Goal: Information Seeking & Learning: Learn about a topic

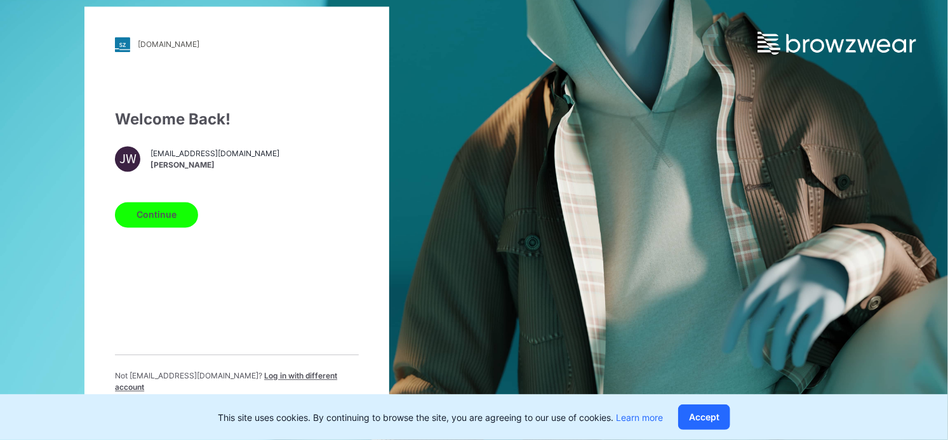
click at [143, 227] on button "Continue" at bounding box center [156, 214] width 83 height 25
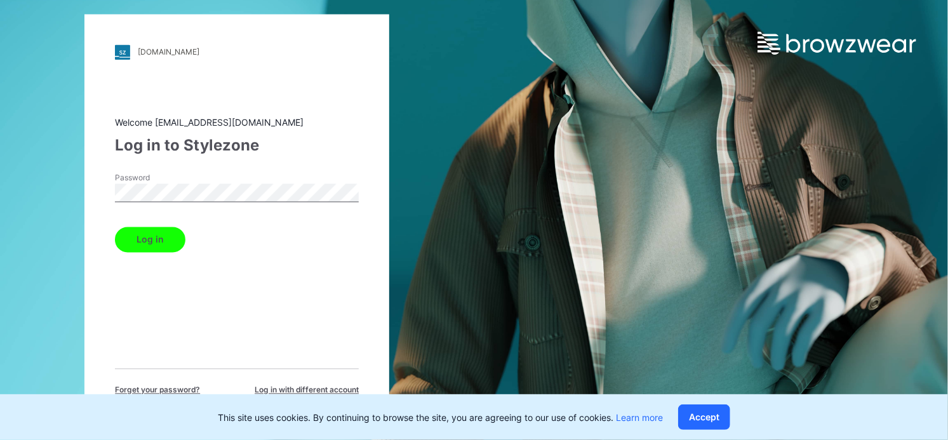
click at [164, 244] on button "Log in" at bounding box center [150, 239] width 70 height 25
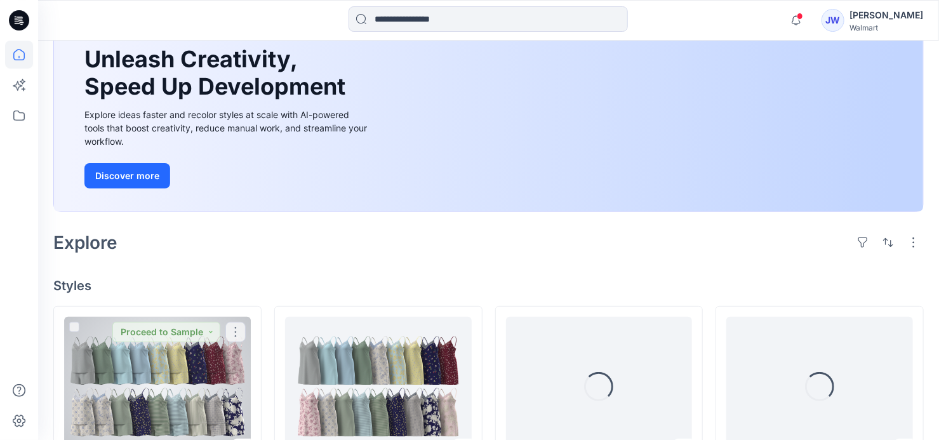
scroll to position [288, 0]
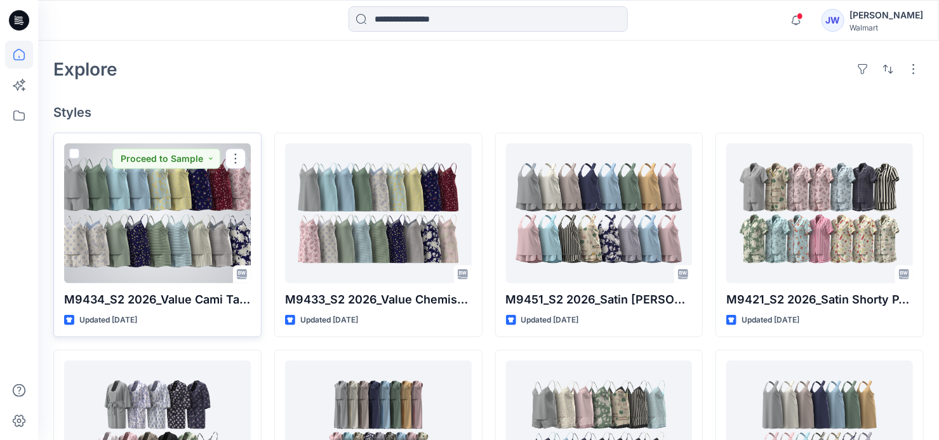
click at [127, 204] on div at bounding box center [157, 214] width 187 height 140
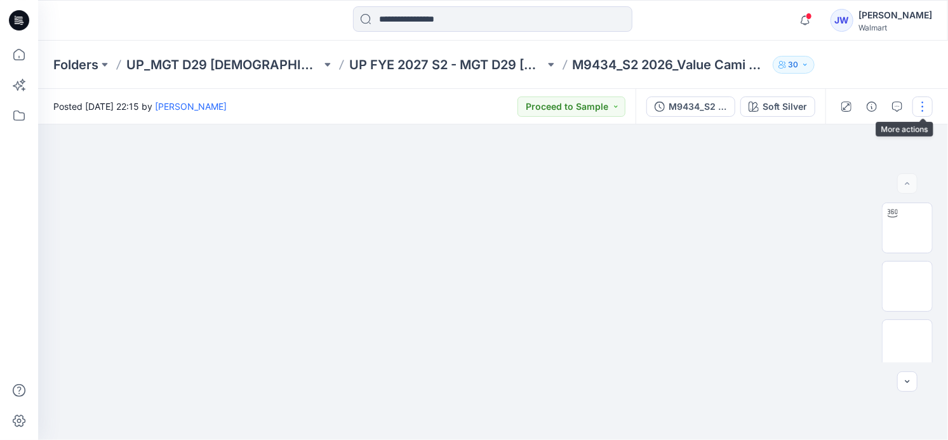
click at [922, 108] on button "button" at bounding box center [922, 107] width 20 height 20
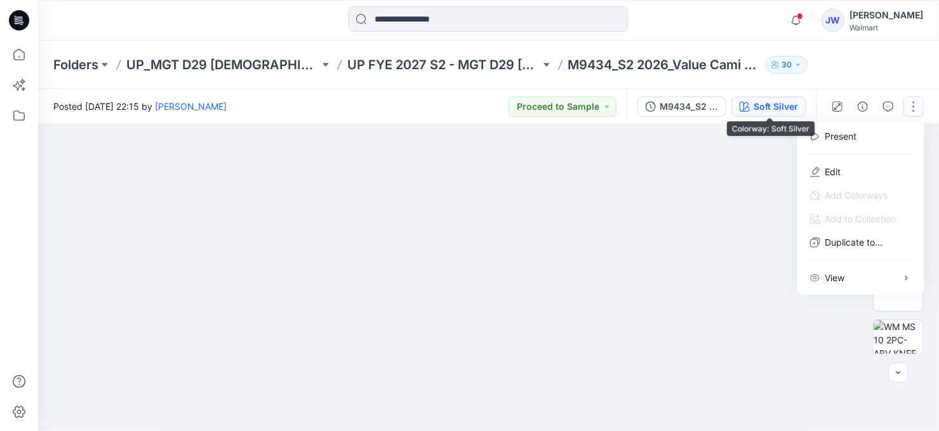
click at [762, 106] on div "Soft Silver" at bounding box center [776, 107] width 44 height 14
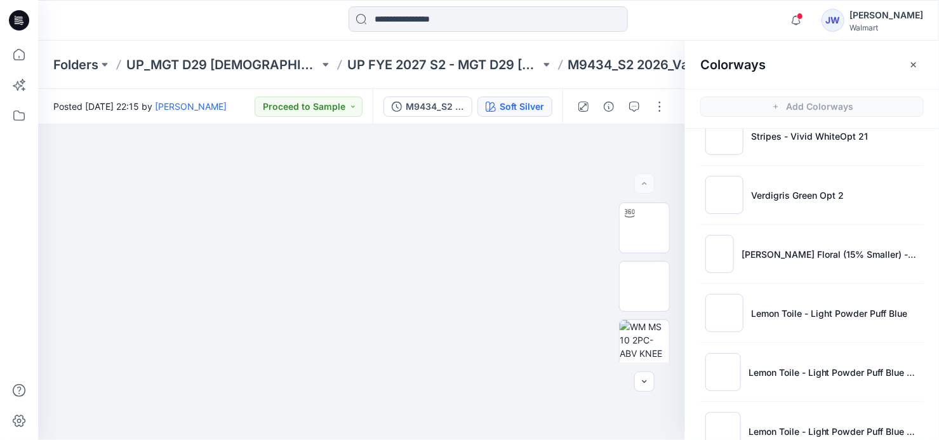
scroll to position [1417, 0]
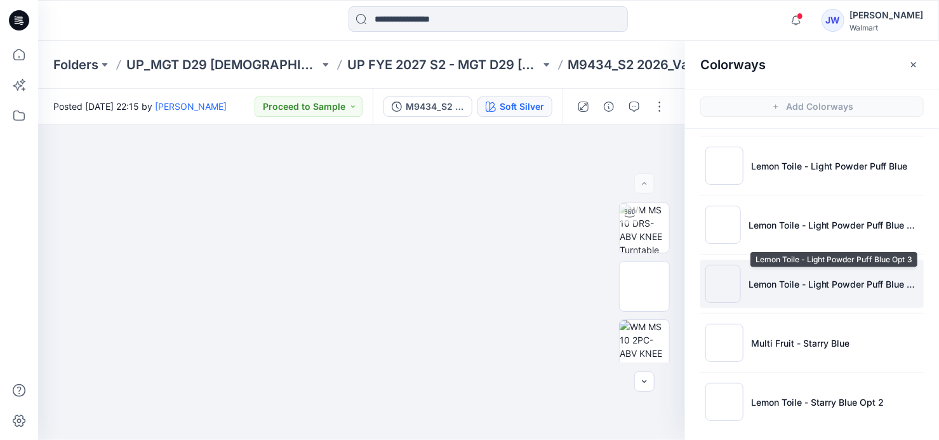
click at [778, 281] on p "Lemon Toile - Light Powder Puff Blue Opt 3" at bounding box center [834, 283] width 170 height 13
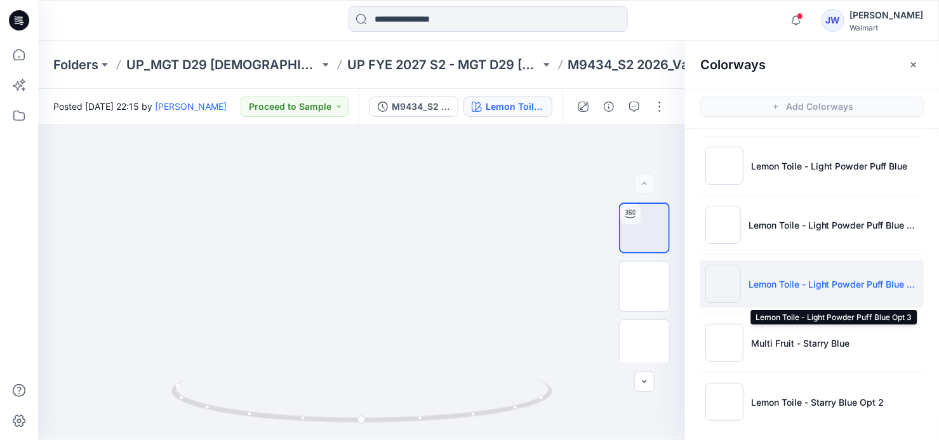
scroll to position [1360, 0]
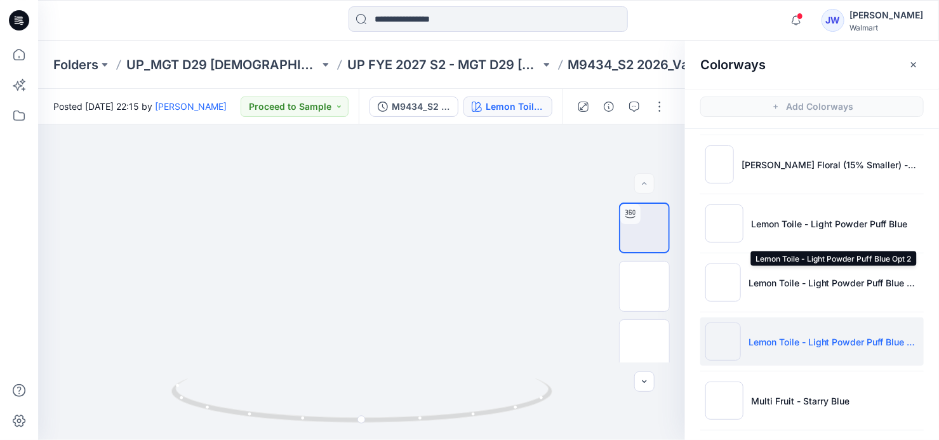
click at [847, 276] on p "Lemon Toile - Light Powder Puff Blue Opt 2" at bounding box center [834, 282] width 170 height 13
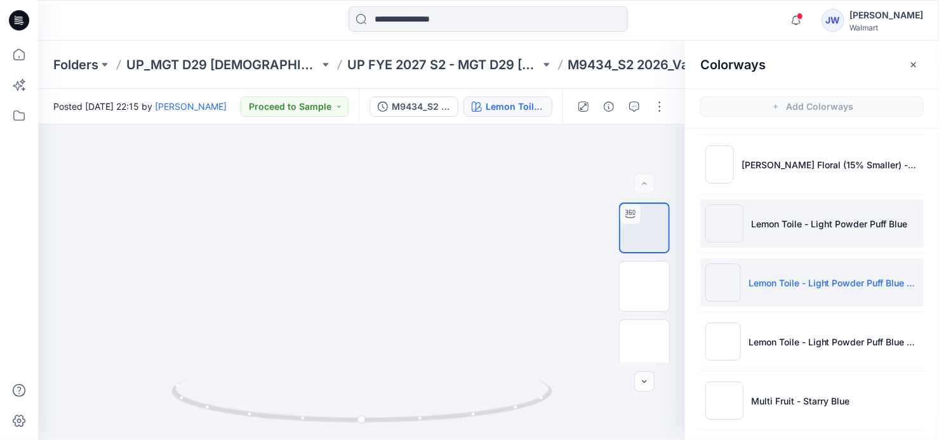
click at [784, 222] on p "Lemon Toile - Light Powder Puff Blue" at bounding box center [829, 223] width 156 height 13
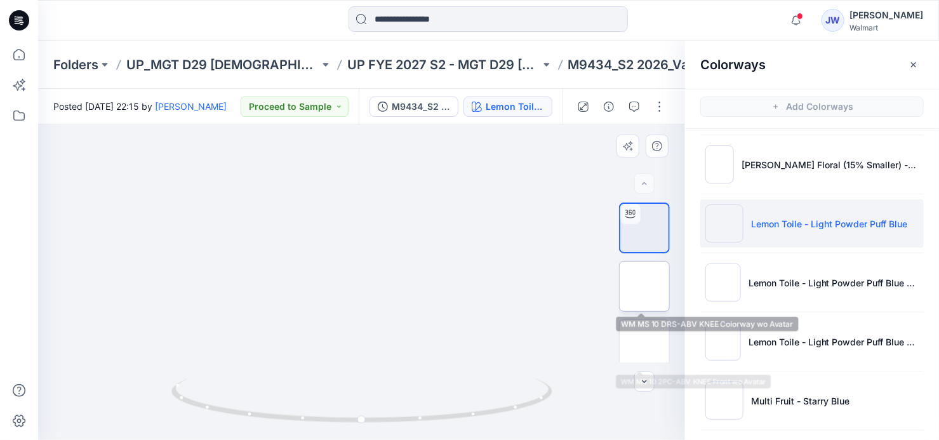
click at [645, 286] on img at bounding box center [645, 286] width 0 height 0
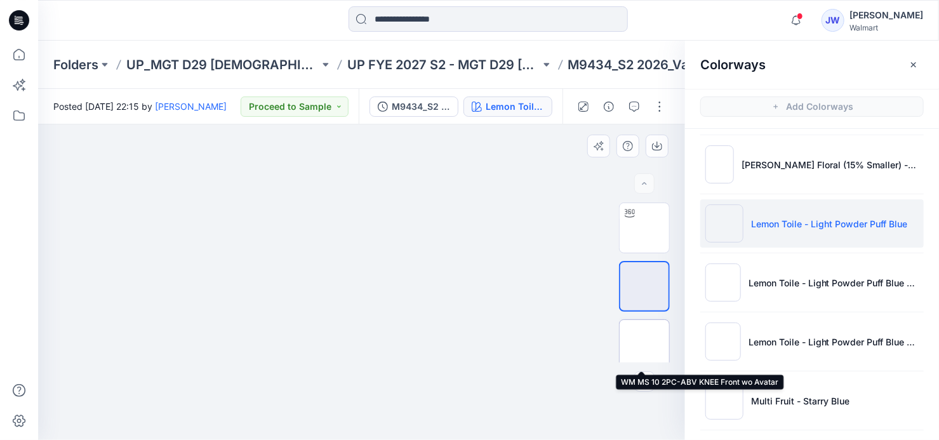
click at [645, 345] on img at bounding box center [645, 345] width 0 height 0
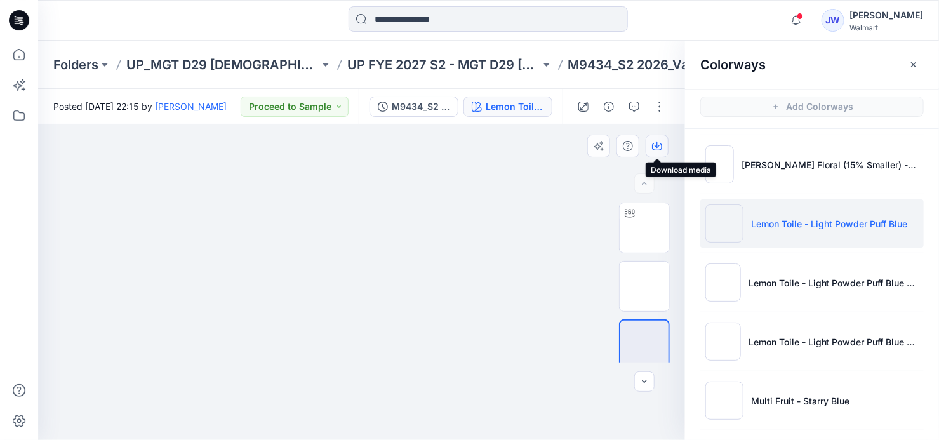
click at [651, 147] on button "button" at bounding box center [657, 146] width 23 height 23
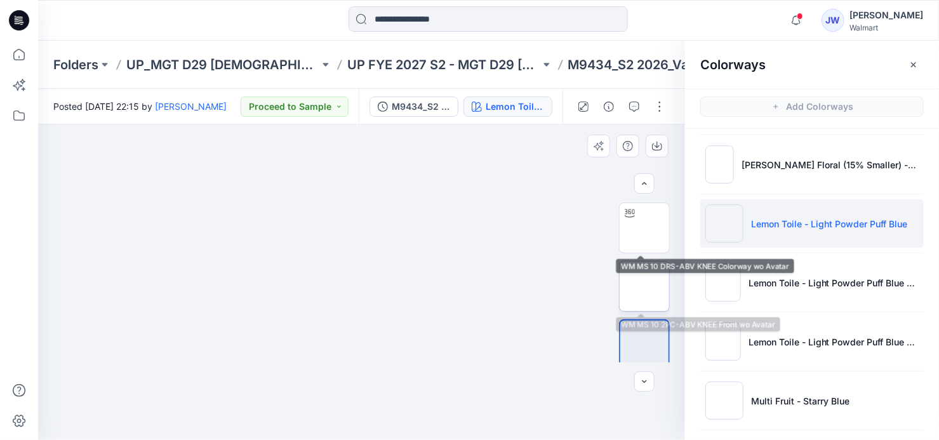
scroll to position [57, 0]
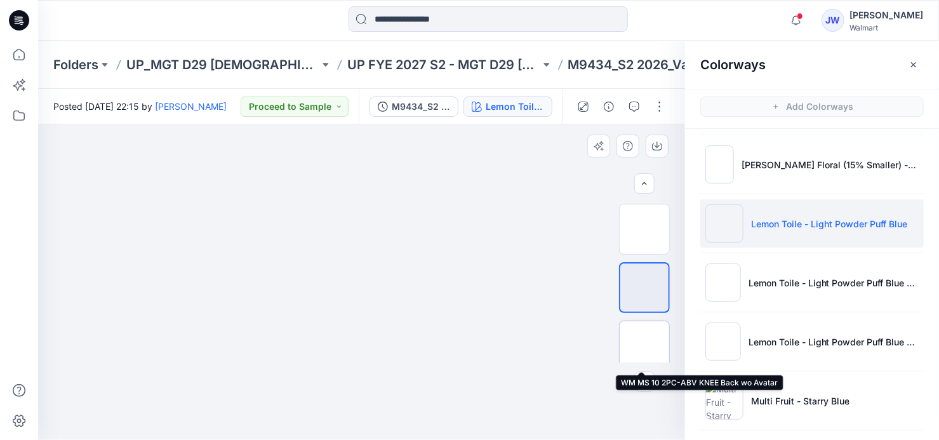
click at [645, 346] on img at bounding box center [645, 346] width 0 height 0
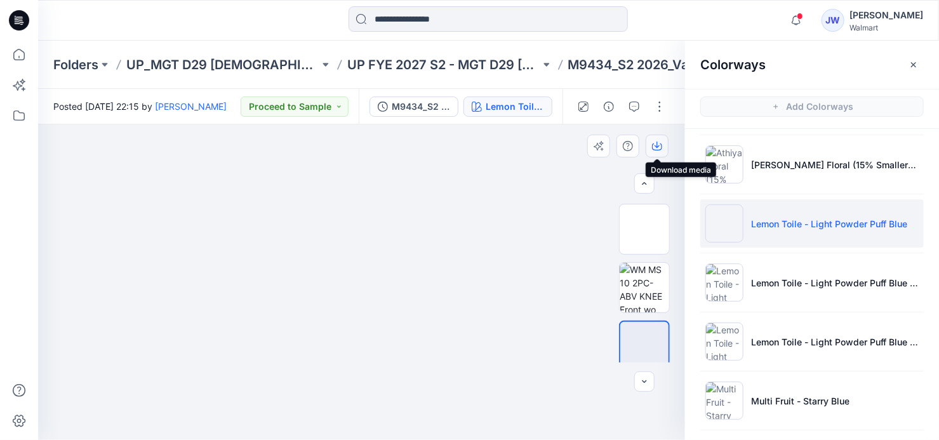
click at [655, 143] on icon "button" at bounding box center [657, 146] width 10 height 10
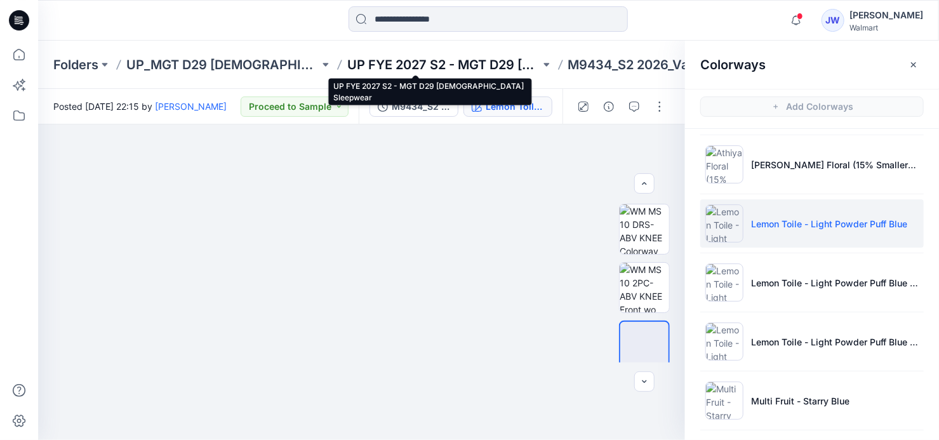
click at [458, 62] on p "UP FYE 2027 S2 - MGT D29 [DEMOGRAPHIC_DATA] Sleepwear" at bounding box center [443, 65] width 193 height 18
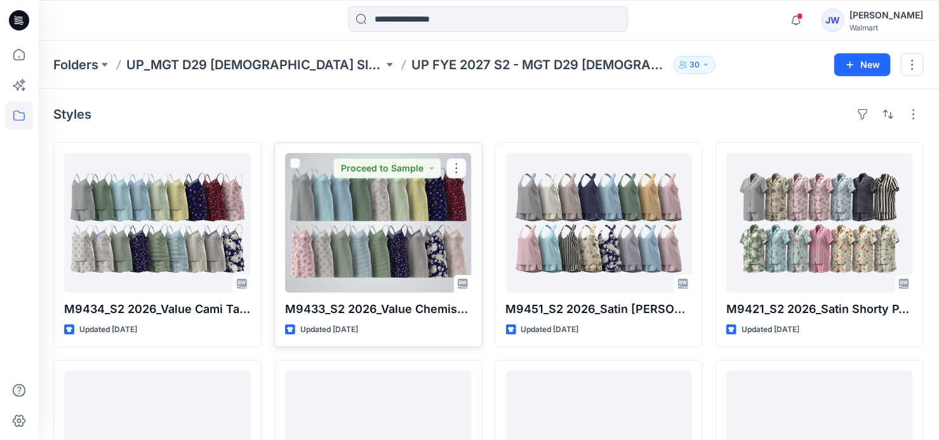
click at [327, 205] on div at bounding box center [378, 223] width 187 height 140
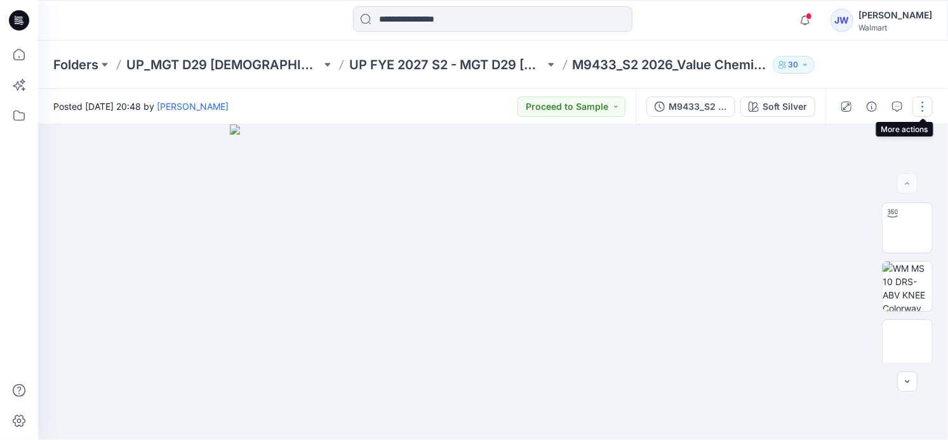
click at [915, 107] on button "button" at bounding box center [922, 107] width 20 height 20
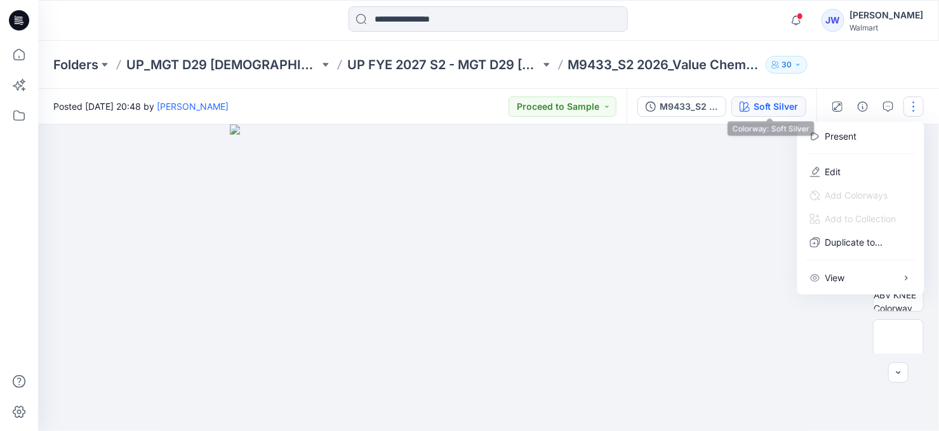
click at [782, 100] on div "Soft Silver" at bounding box center [776, 107] width 44 height 14
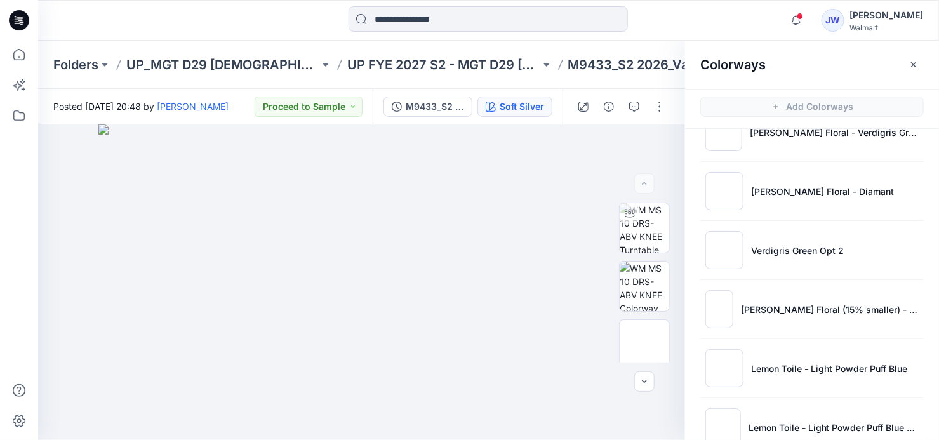
scroll to position [1212, 0]
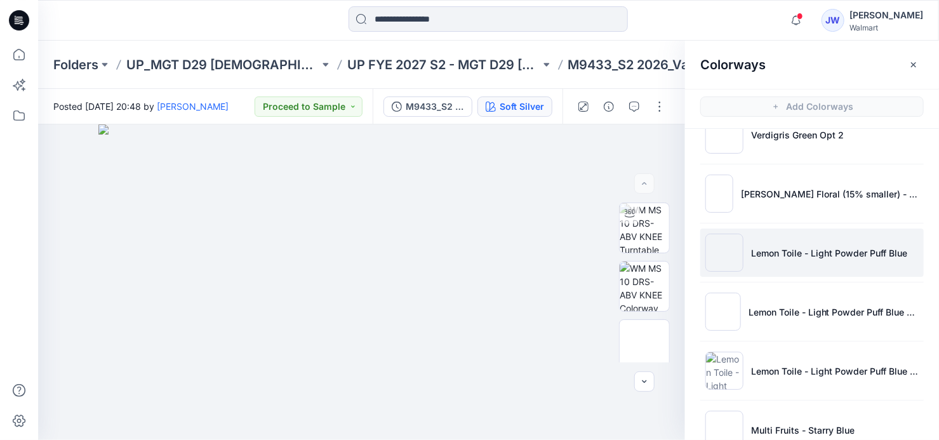
click at [794, 251] on p "Lemon Toile - Light Powder Puff Blue" at bounding box center [829, 252] width 156 height 13
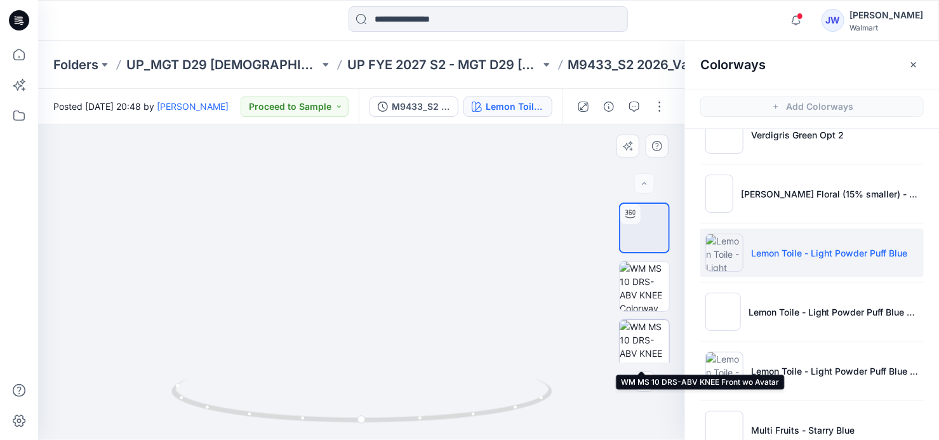
click at [638, 337] on img at bounding box center [645, 345] width 50 height 50
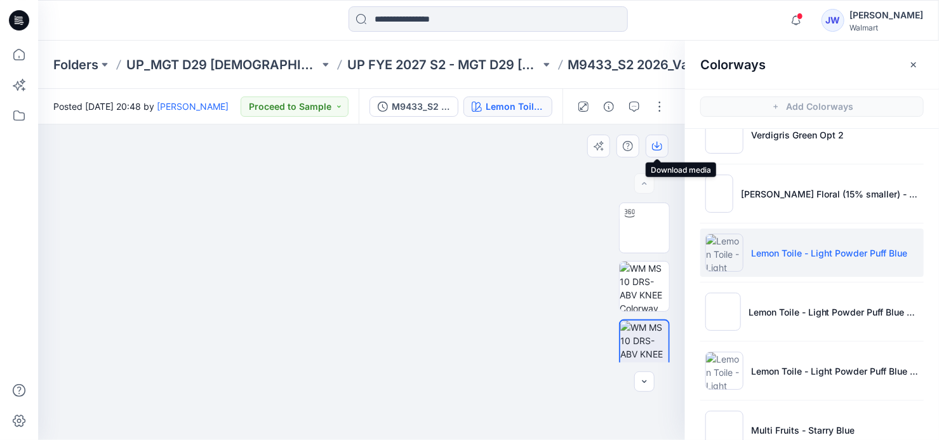
click at [657, 149] on icon "button" at bounding box center [657, 146] width 10 height 10
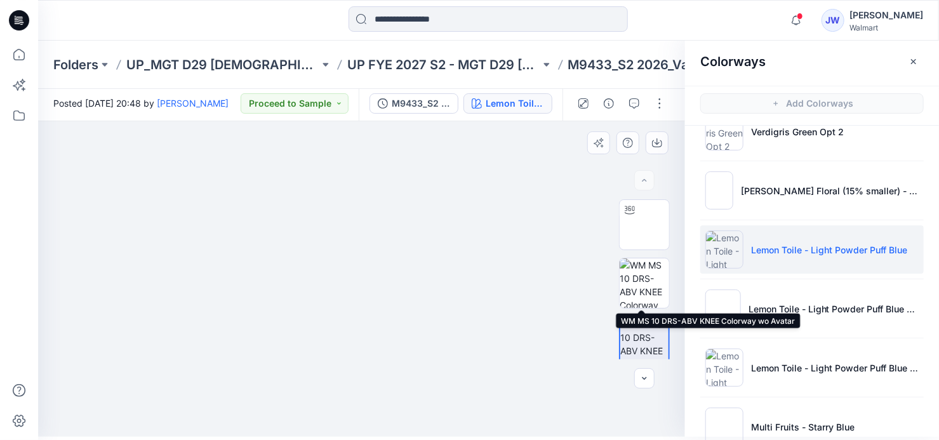
scroll to position [57, 0]
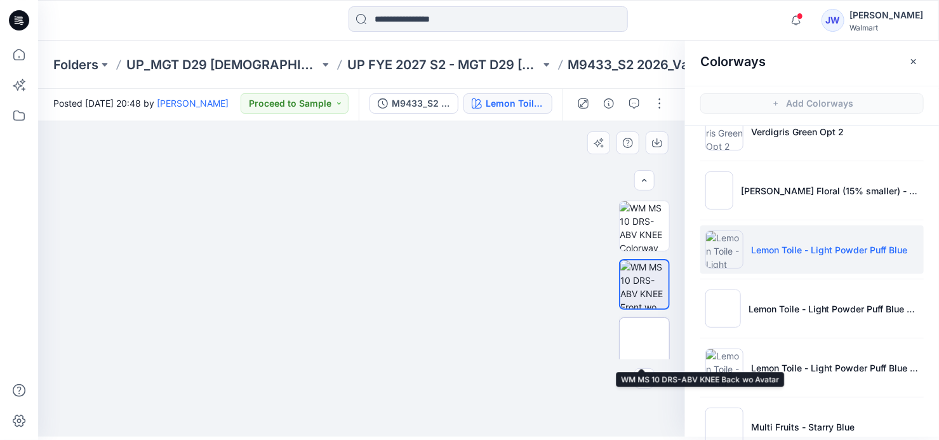
click at [645, 343] on img at bounding box center [645, 343] width 0 height 0
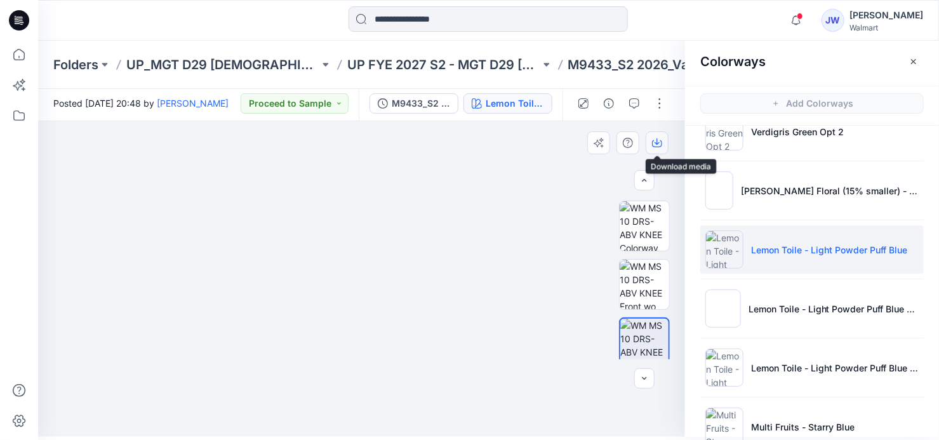
click at [655, 142] on icon "button" at bounding box center [657, 143] width 10 height 10
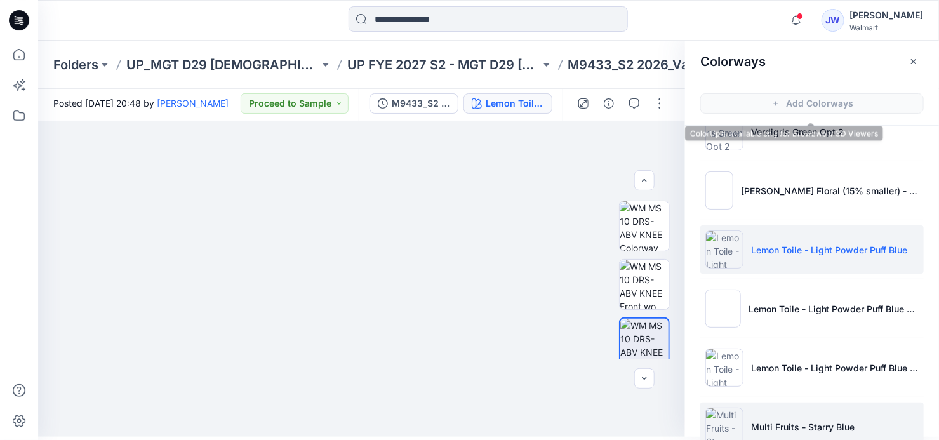
scroll to position [1299, 0]
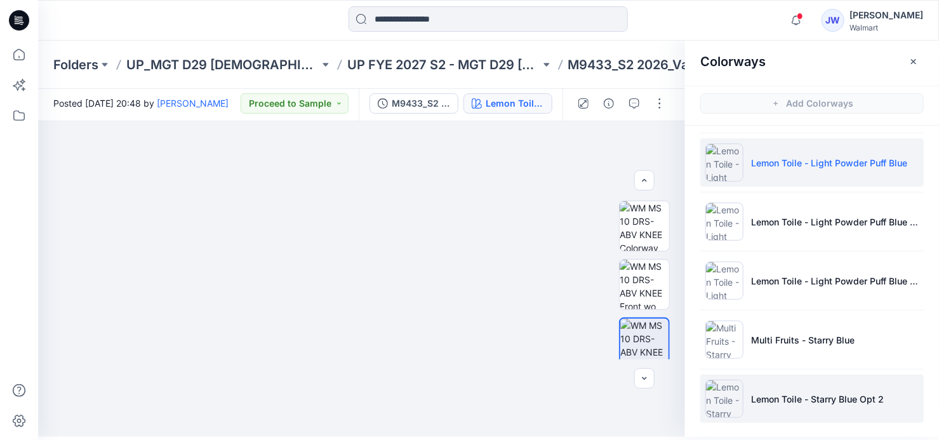
click at [786, 403] on li "Lemon Toile - Starry Blue Opt 2" at bounding box center [812, 399] width 224 height 48
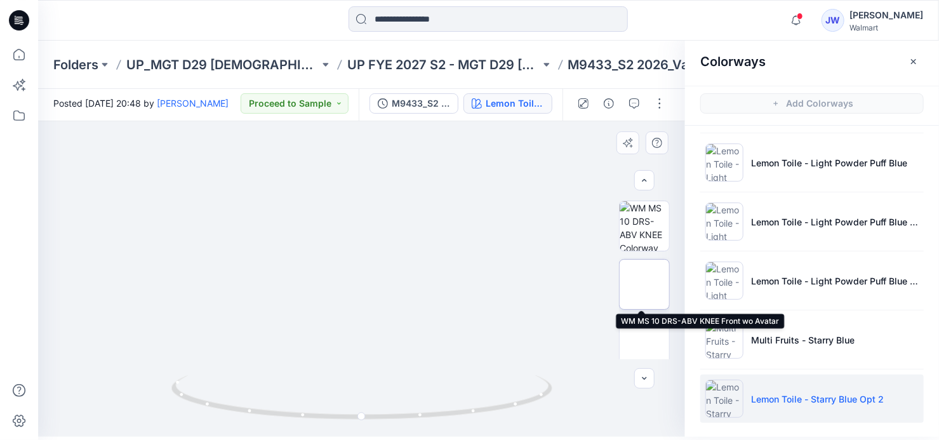
click at [645, 284] on img at bounding box center [645, 284] width 0 height 0
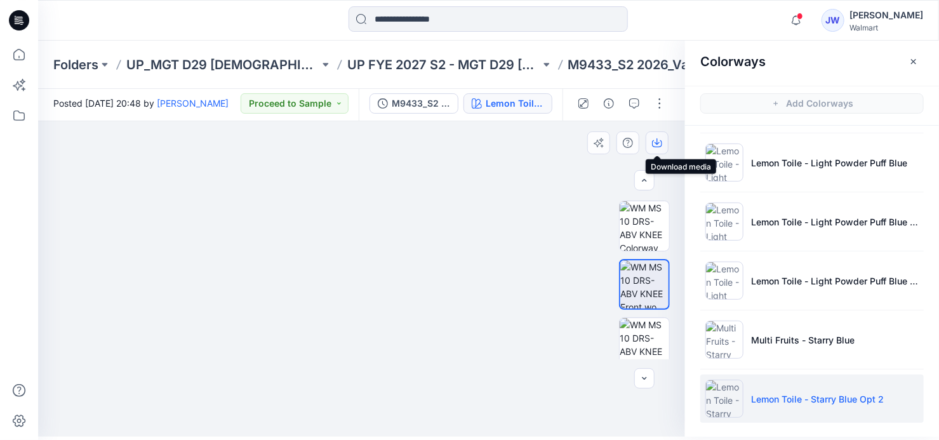
click at [651, 144] on button "button" at bounding box center [657, 142] width 23 height 23
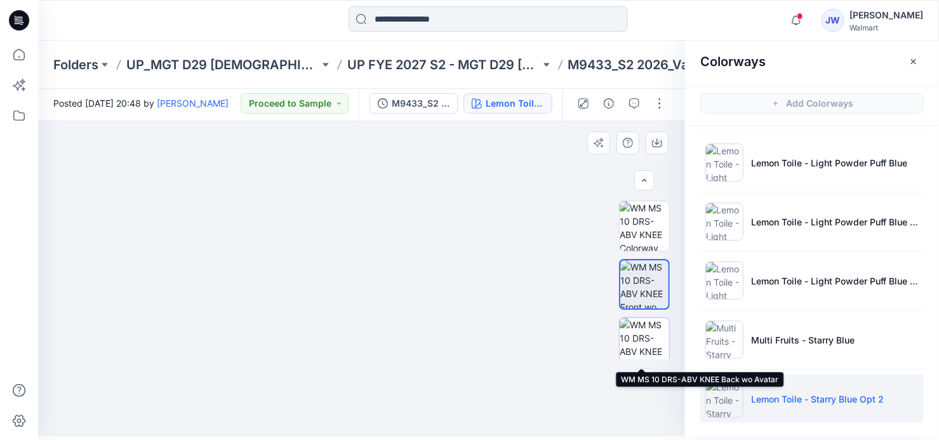
click at [636, 340] on img at bounding box center [645, 343] width 50 height 50
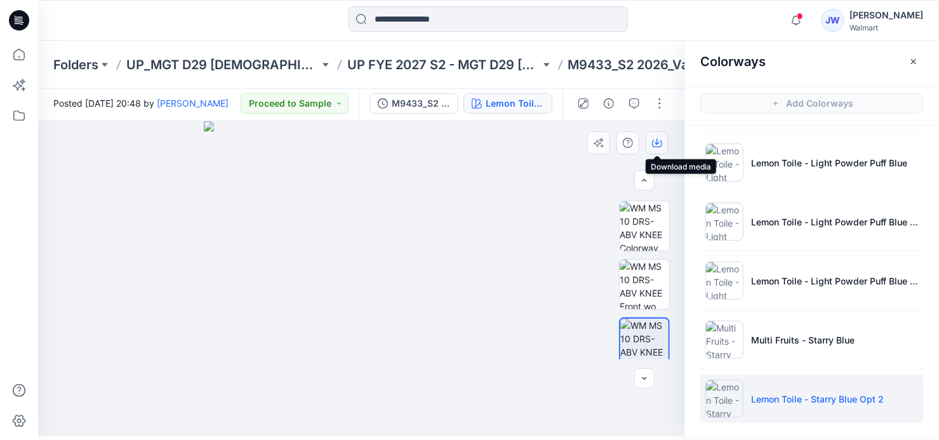
click at [653, 139] on icon "button" at bounding box center [657, 143] width 10 height 10
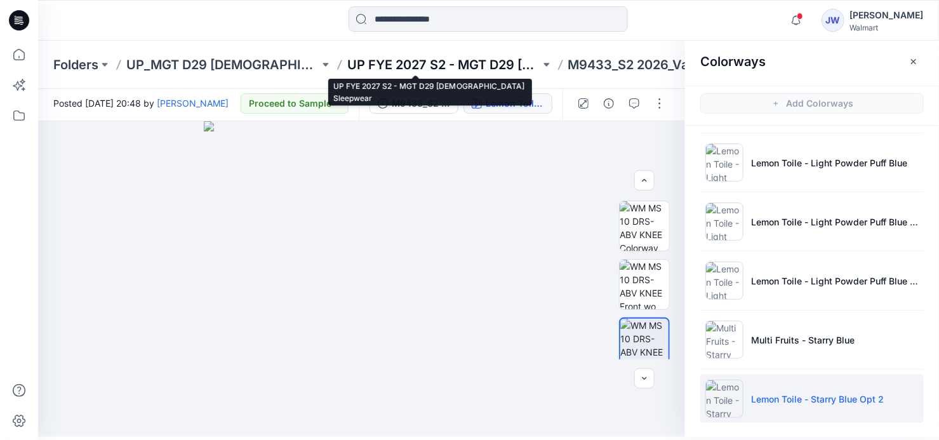
click at [482, 63] on p "UP FYE 2027 S2 - MGT D29 [DEMOGRAPHIC_DATA] Sleepwear" at bounding box center [443, 65] width 193 height 18
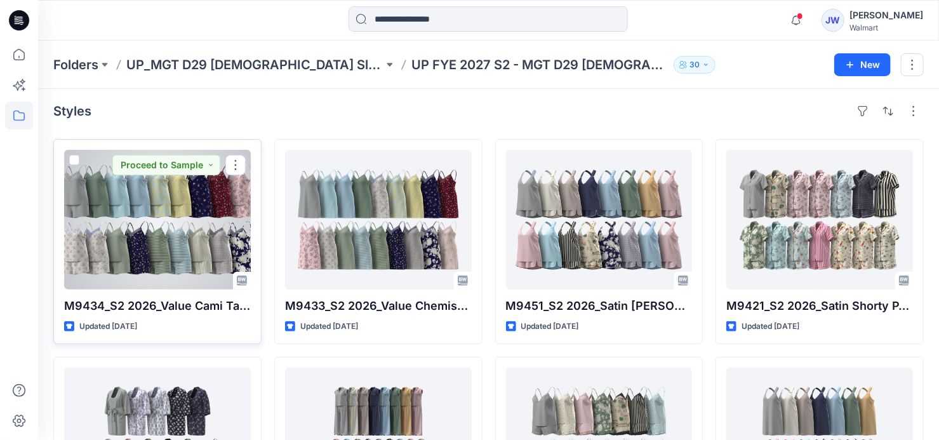
click at [135, 227] on div at bounding box center [157, 220] width 187 height 140
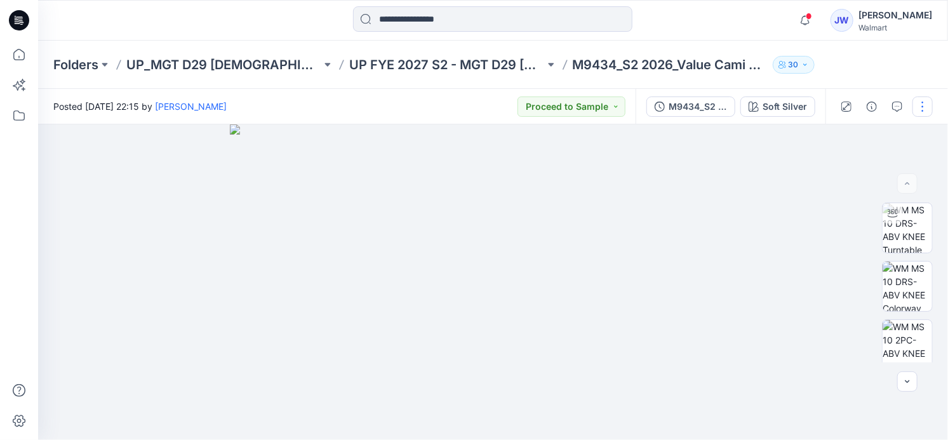
click at [914, 109] on button "button" at bounding box center [922, 107] width 20 height 20
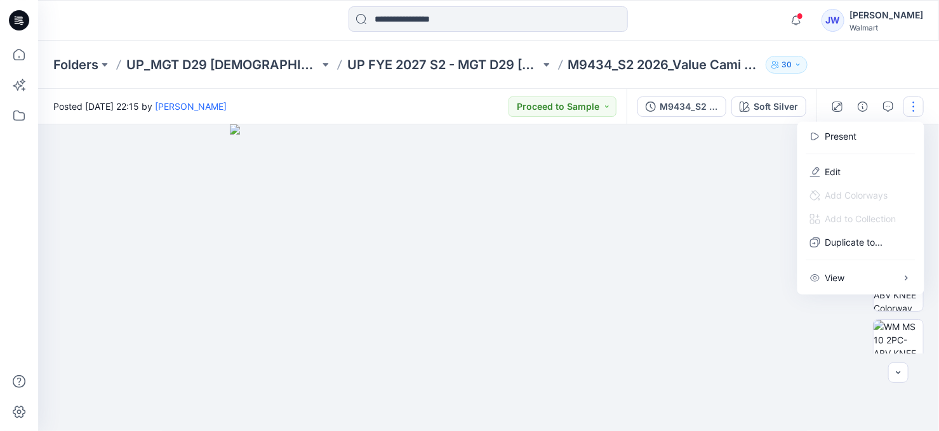
click at [725, 138] on img at bounding box center [493, 282] width 526 height 316
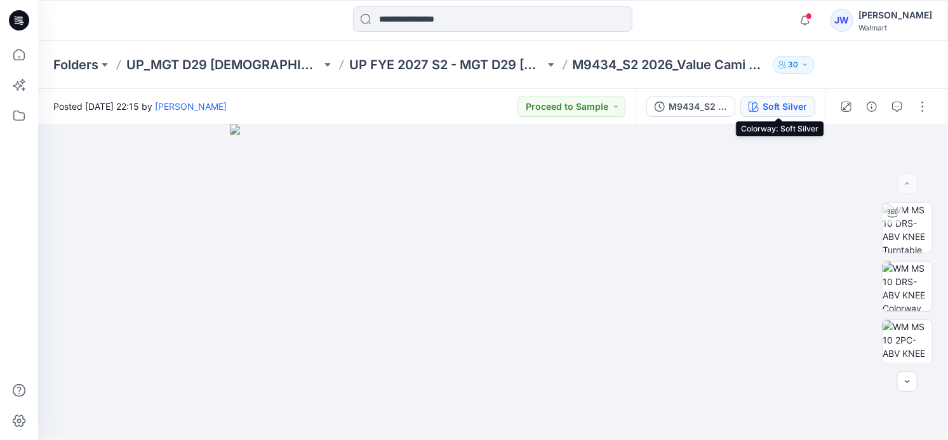
click at [756, 102] on icon "button" at bounding box center [754, 107] width 10 height 10
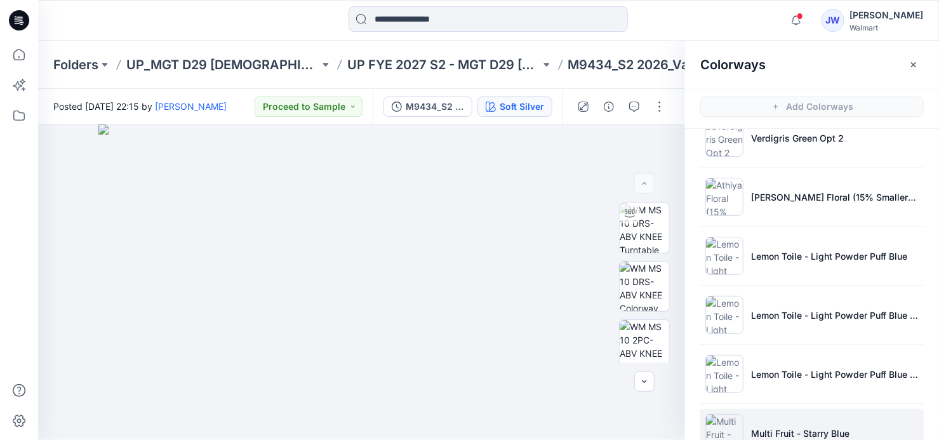
scroll to position [3, 0]
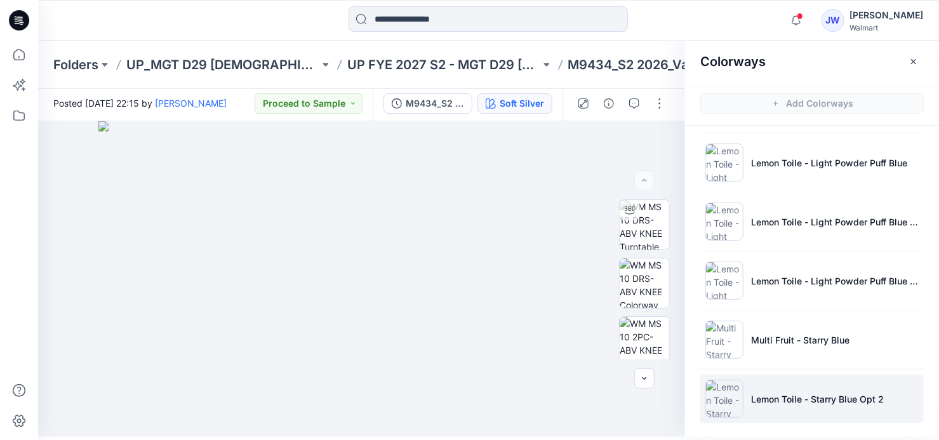
click at [766, 396] on p "Lemon Toile - Starry Blue Opt 2" at bounding box center [817, 398] width 133 height 13
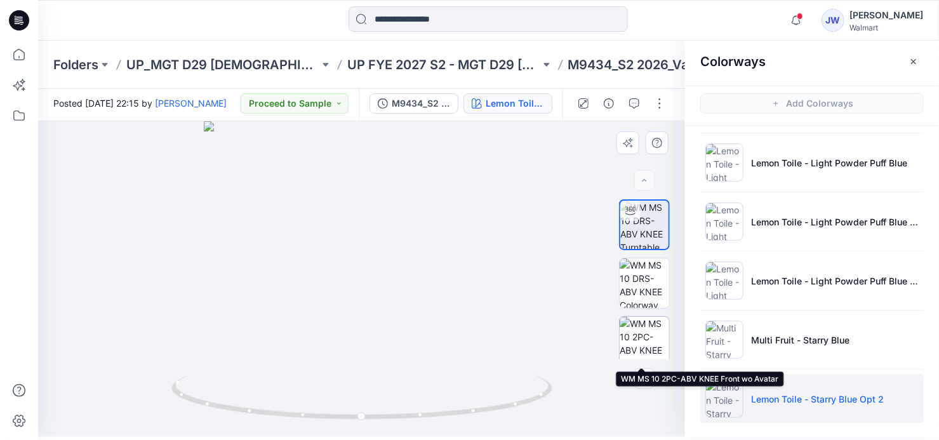
click at [635, 326] on img at bounding box center [645, 342] width 50 height 50
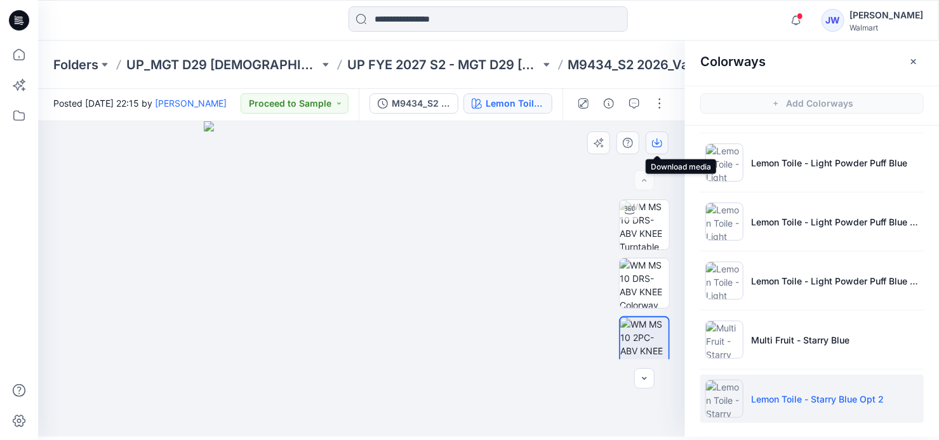
click at [655, 139] on icon "button" at bounding box center [657, 143] width 10 height 10
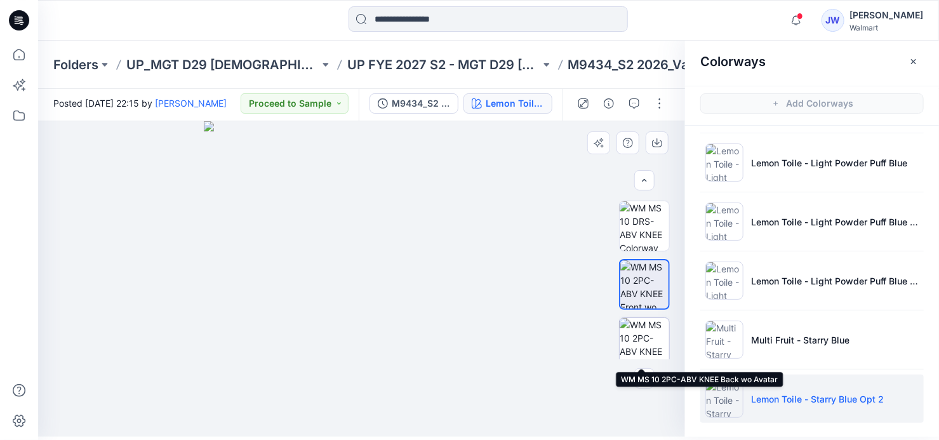
click at [637, 330] on img at bounding box center [645, 343] width 50 height 50
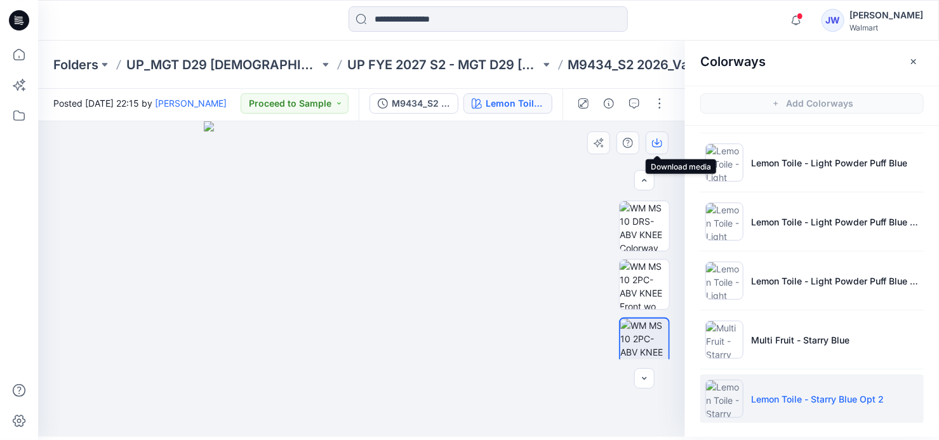
click at [657, 144] on icon "button" at bounding box center [657, 141] width 5 height 6
click at [914, 55] on button "button" at bounding box center [914, 61] width 20 height 20
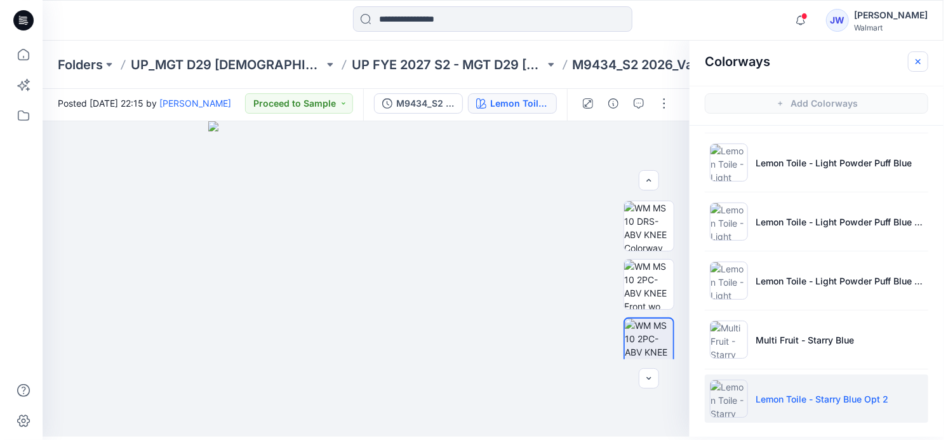
scroll to position [0, 0]
